Goal: Information Seeking & Learning: Learn about a topic

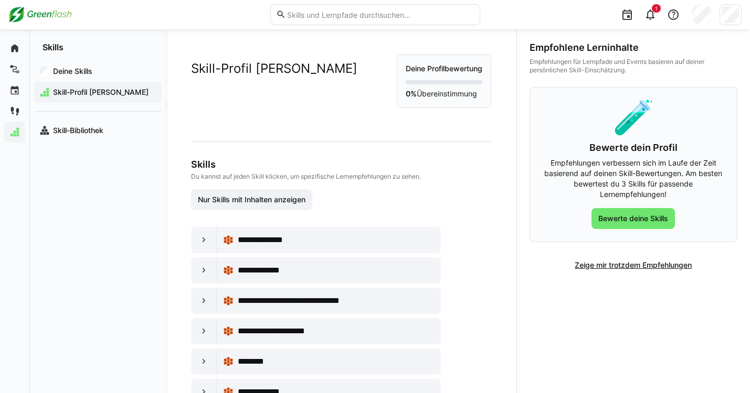
scroll to position [137, 0]
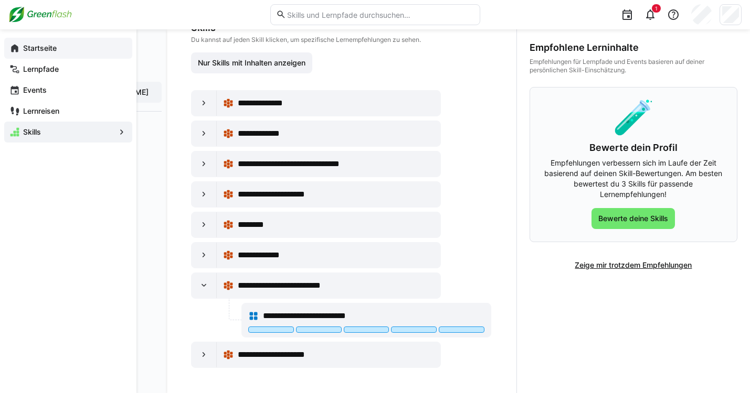
click at [0, 0] on app-navigation-label "Startseite" at bounding box center [0, 0] width 0 height 0
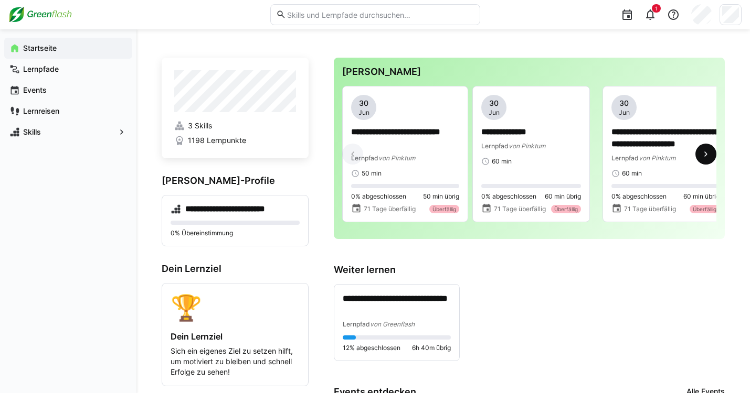
click at [708, 158] on eds-icon at bounding box center [705, 154] width 10 height 10
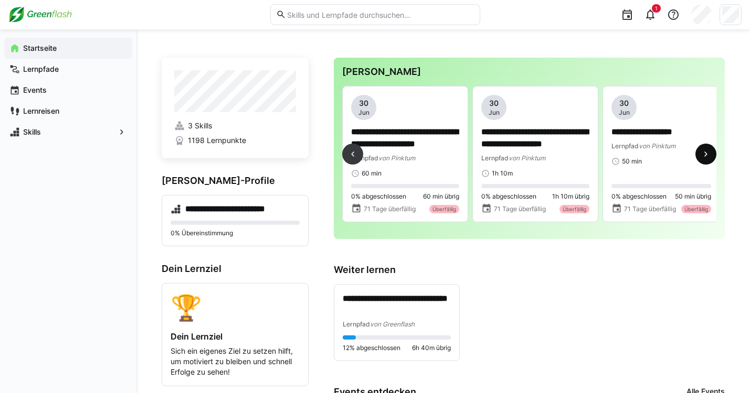
click at [708, 158] on eds-icon at bounding box center [705, 154] width 10 height 10
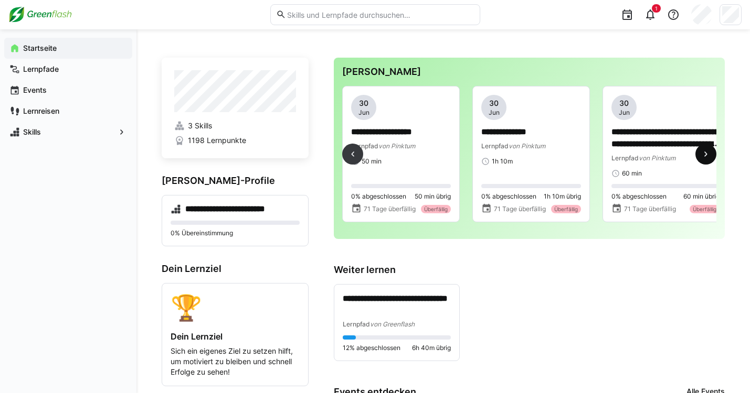
click at [708, 158] on eds-icon at bounding box center [705, 154] width 10 height 10
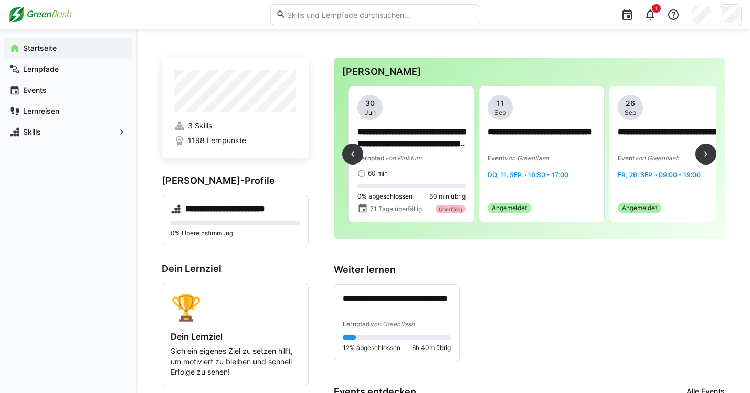
scroll to position [0, 780]
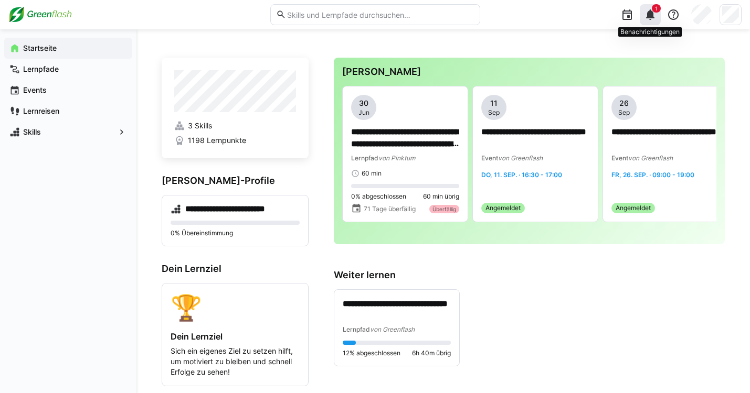
click at [657, 13] on div "1" at bounding box center [649, 14] width 21 height 21
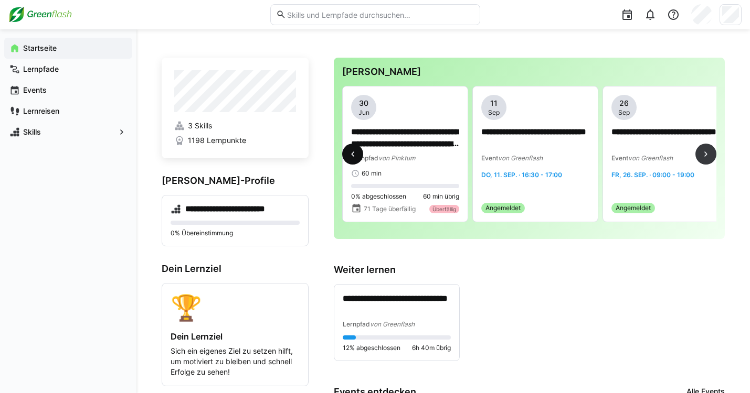
click at [350, 158] on eds-icon at bounding box center [352, 154] width 10 height 10
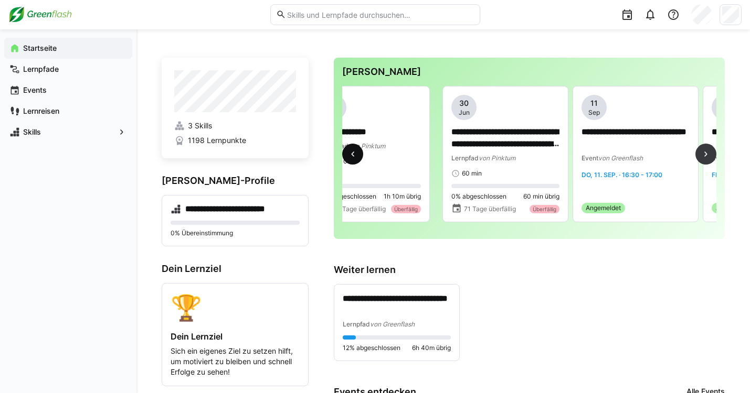
click at [350, 158] on eds-icon at bounding box center [352, 154] width 10 height 10
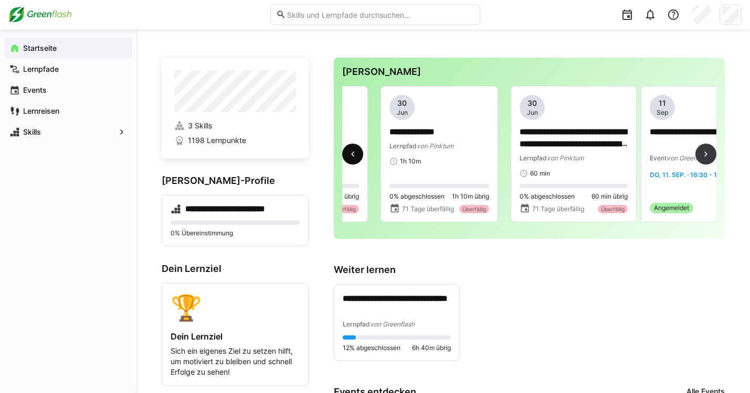
click at [350, 158] on eds-icon at bounding box center [352, 154] width 10 height 10
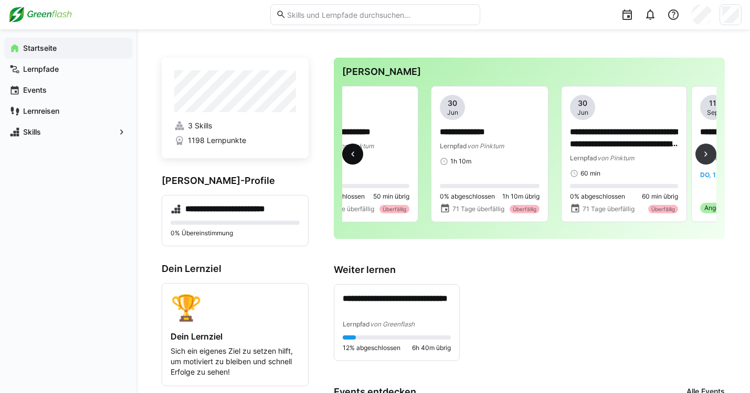
click at [350, 158] on eds-icon at bounding box center [352, 154] width 10 height 10
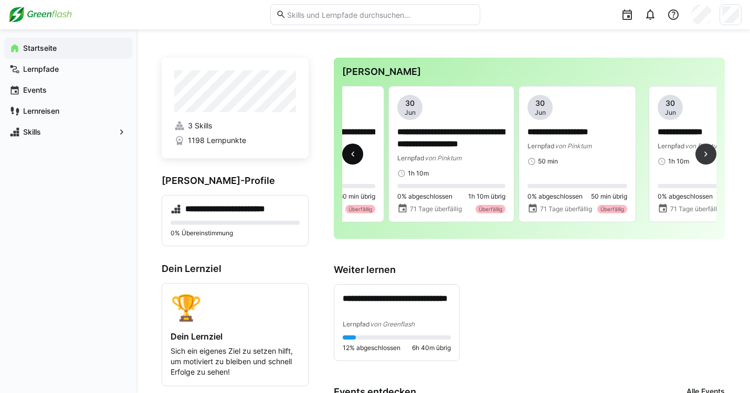
click at [350, 158] on eds-icon at bounding box center [352, 154] width 10 height 10
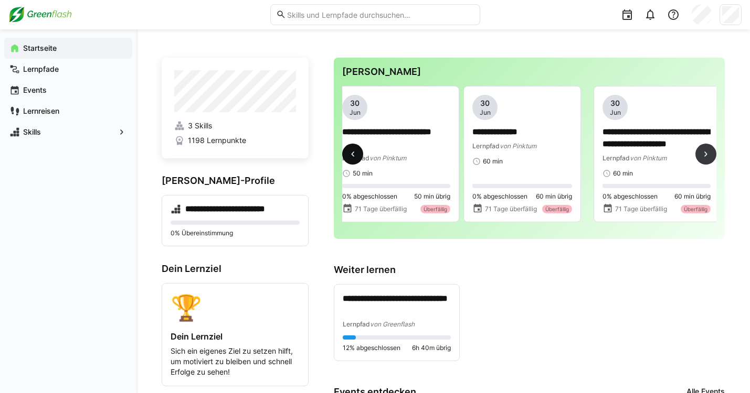
scroll to position [0, 0]
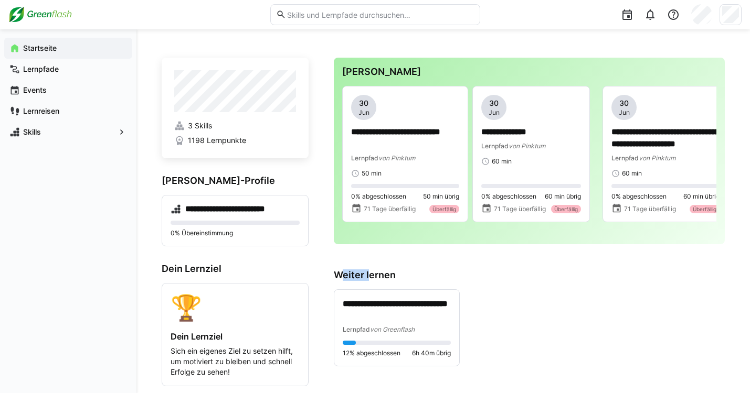
drag, startPoint x: 369, startPoint y: 273, endPoint x: 335, endPoint y: 276, distance: 34.2
click at [336, 275] on h3 "Weiter lernen" at bounding box center [529, 276] width 391 height 12
click at [477, 290] on div "**********" at bounding box center [529, 329] width 391 height 78
